Goal: Task Accomplishment & Management: Use online tool/utility

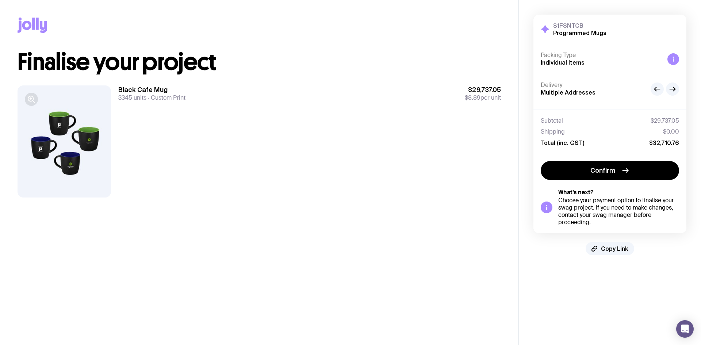
click at [33, 100] on icon "button" at bounding box center [30, 98] width 5 height 5
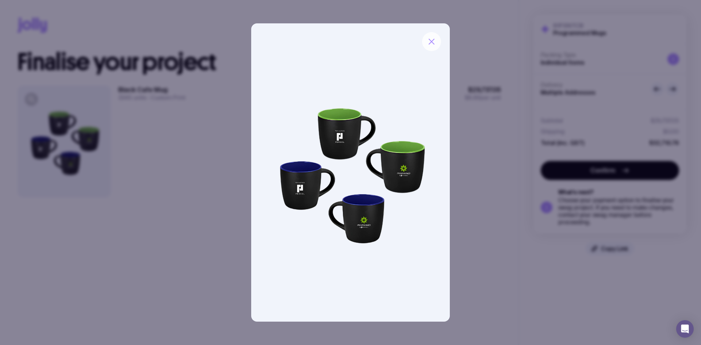
click at [435, 46] on button "button" at bounding box center [431, 41] width 19 height 19
